Goal: Find specific page/section: Find specific page/section

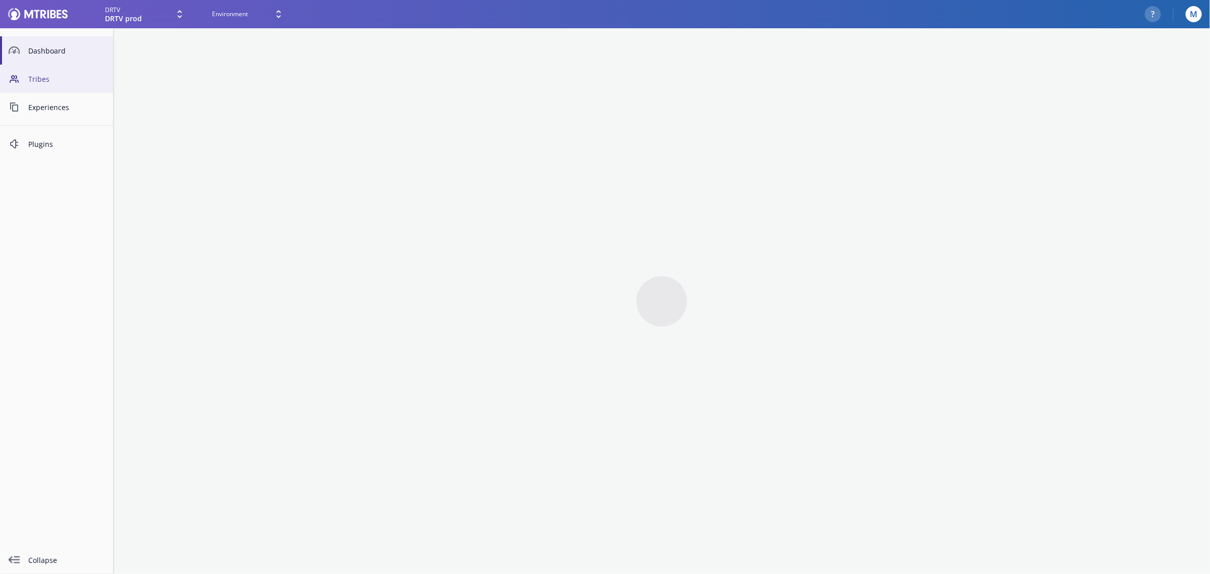
click at [45, 74] on span "Tribes" at bounding box center [66, 79] width 77 height 11
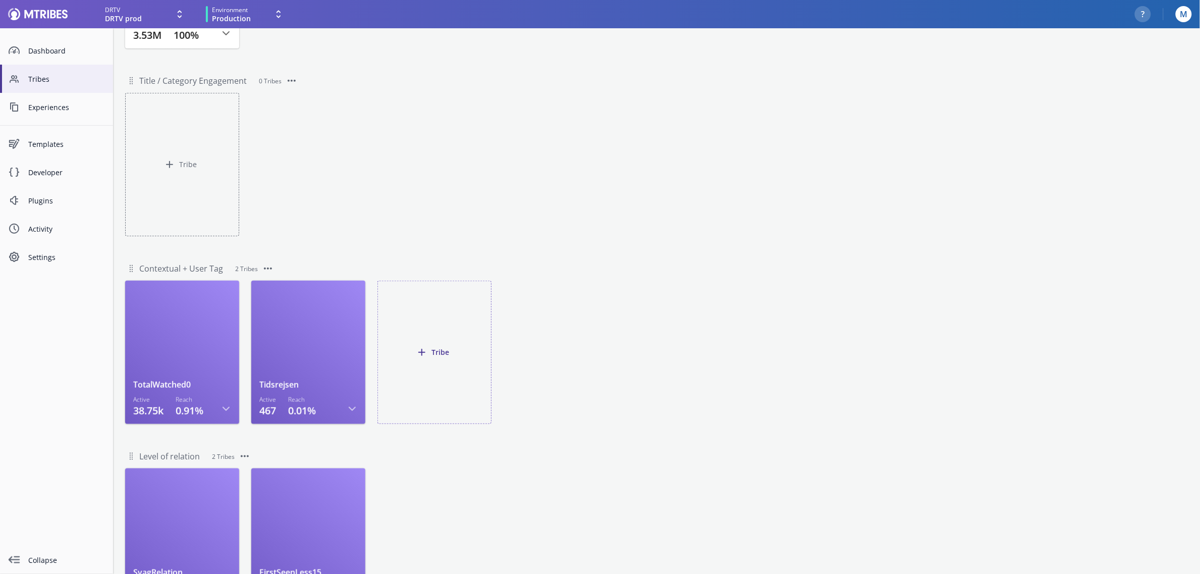
scroll to position [258, 0]
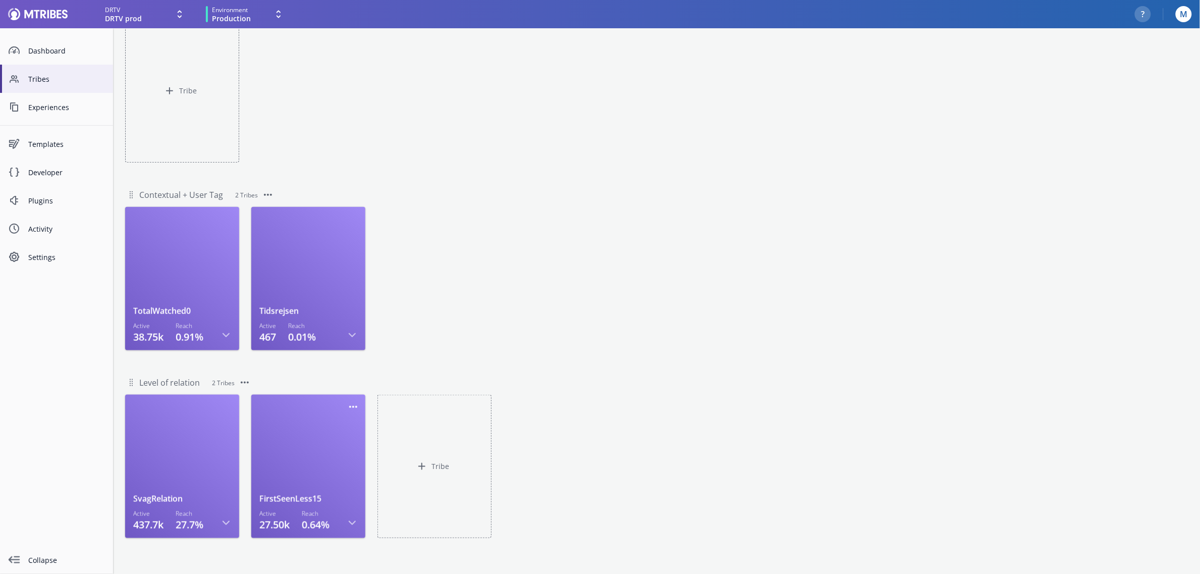
click at [318, 461] on div at bounding box center [308, 448] width 98 height 90
